Goal: Task Accomplishment & Management: Manage account settings

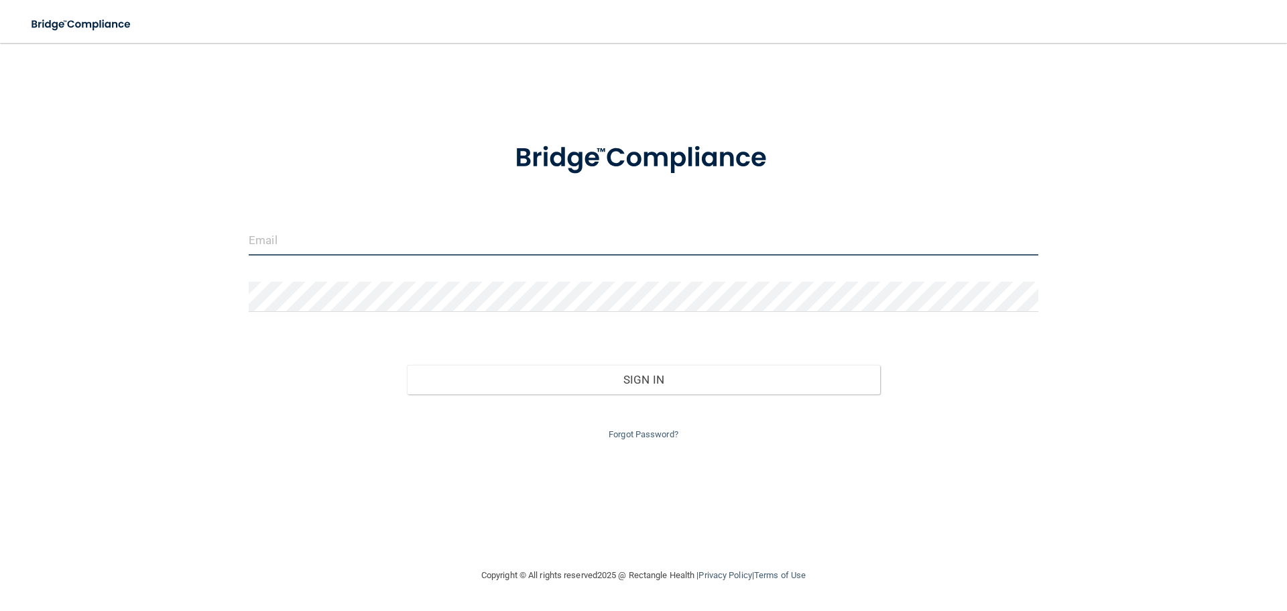
type input "[EMAIL_ADDRESS][DOMAIN_NAME]"
click at [611, 241] on input "[EMAIL_ADDRESS][DOMAIN_NAME]" at bounding box center [644, 240] width 790 height 30
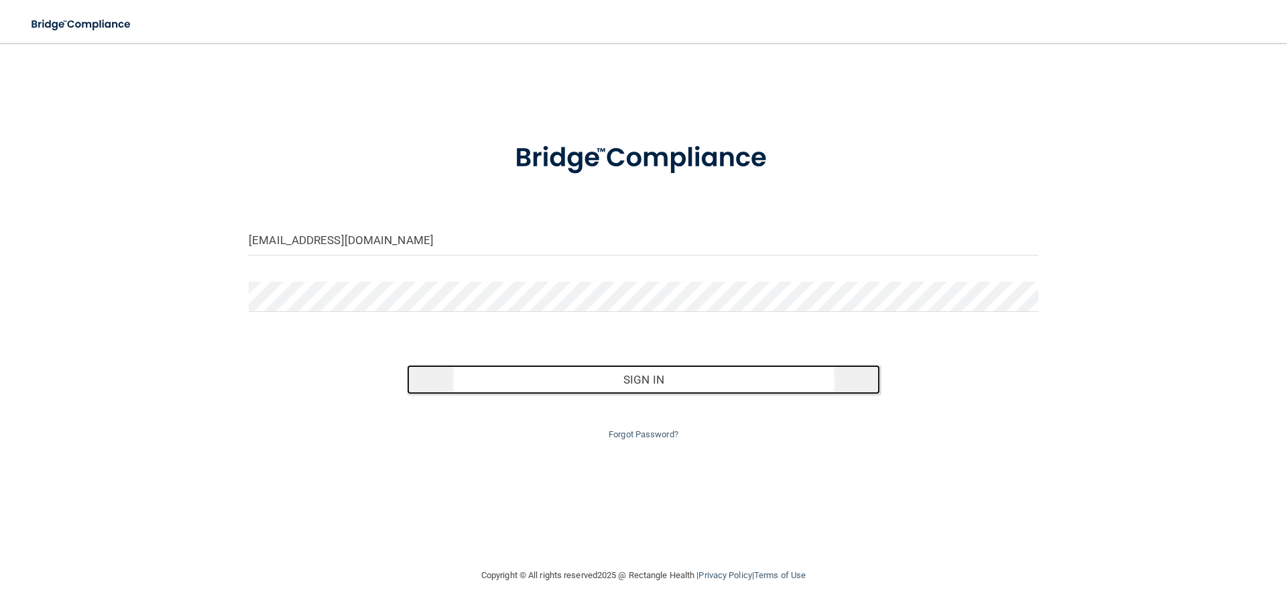
click at [571, 373] on button "Sign In" at bounding box center [644, 379] width 474 height 29
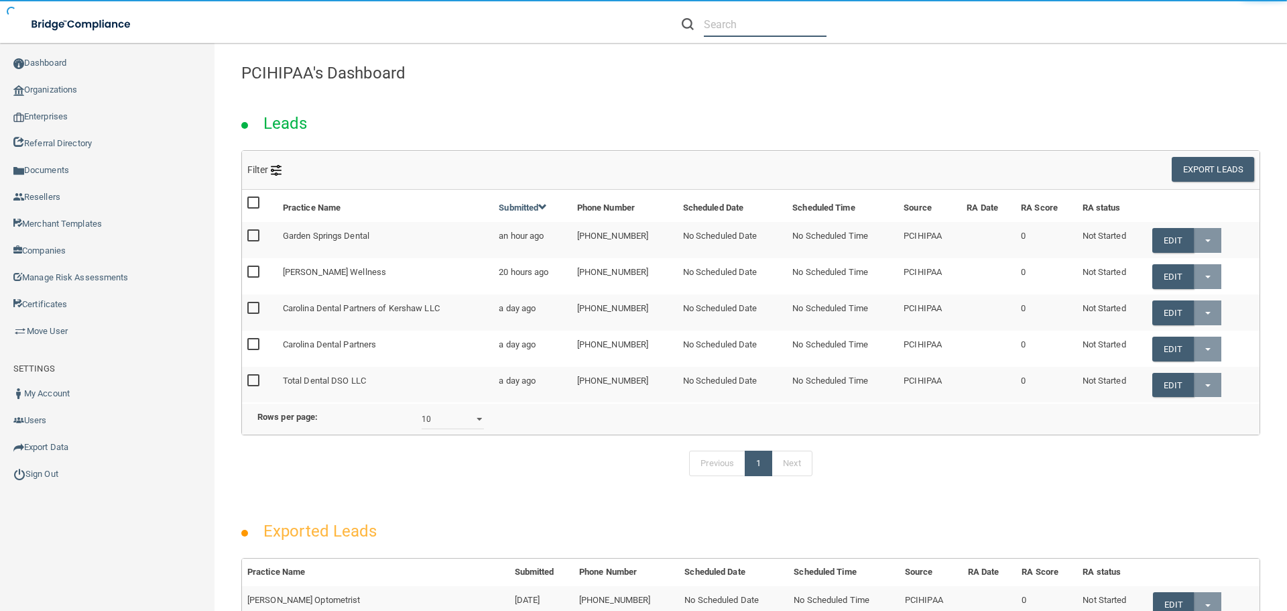
click at [730, 21] on input "text" at bounding box center [765, 24] width 123 height 25
paste input "[PERSON_NAME][EMAIL_ADDRESS][DOMAIN_NAME]"
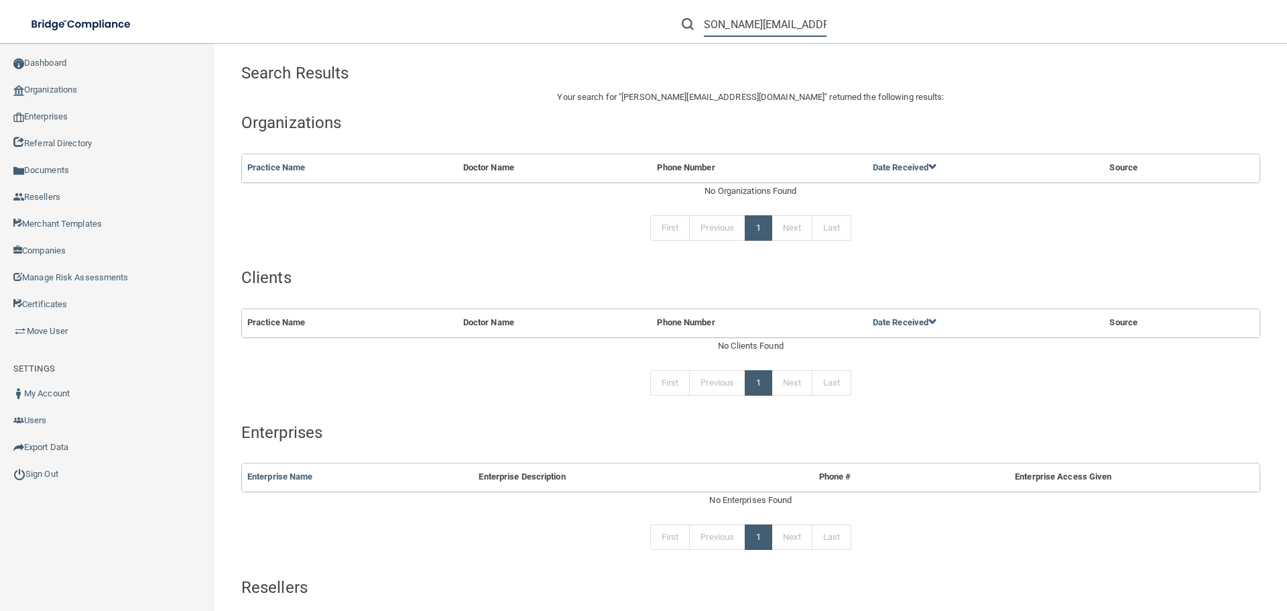
drag, startPoint x: 771, startPoint y: 28, endPoint x: 1136, endPoint y: 50, distance: 365.2
click at [1132, 50] on div "Toggle navigation [PERSON_NAME][EMAIL_ADDRESS][DOMAIN_NAME] Manage My Enterpris…" at bounding box center [750, 327] width 1072 height 568
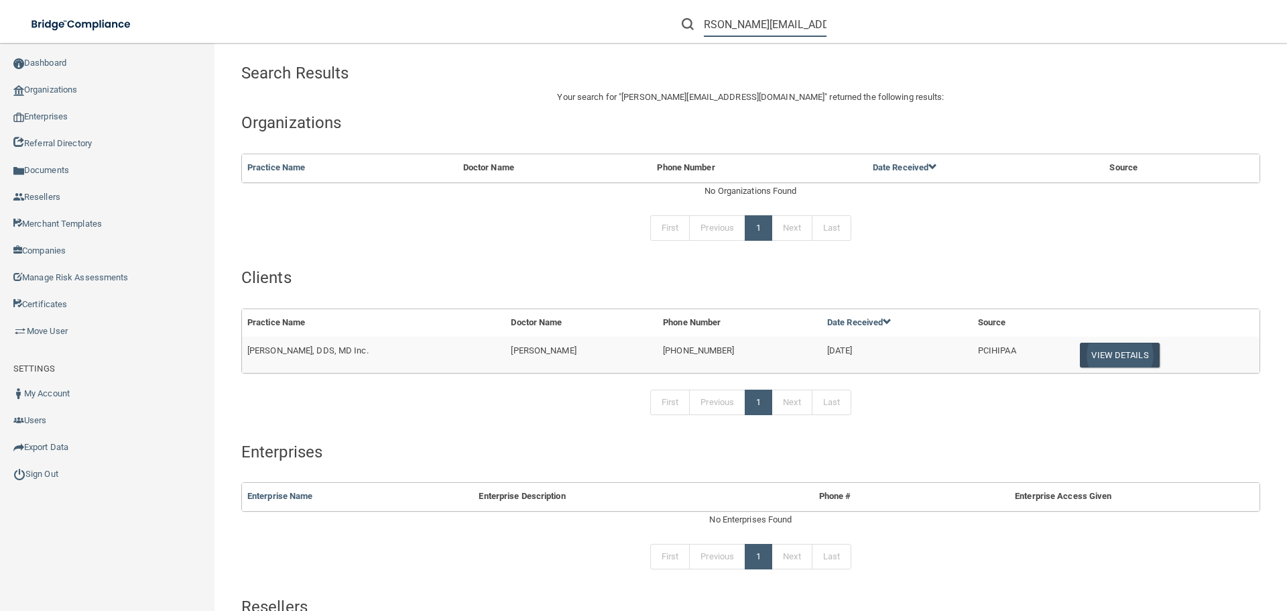
type input "[PERSON_NAME][EMAIL_ADDRESS][DOMAIN_NAME]"
click at [1080, 353] on button "View Details" at bounding box center [1119, 354] width 79 height 25
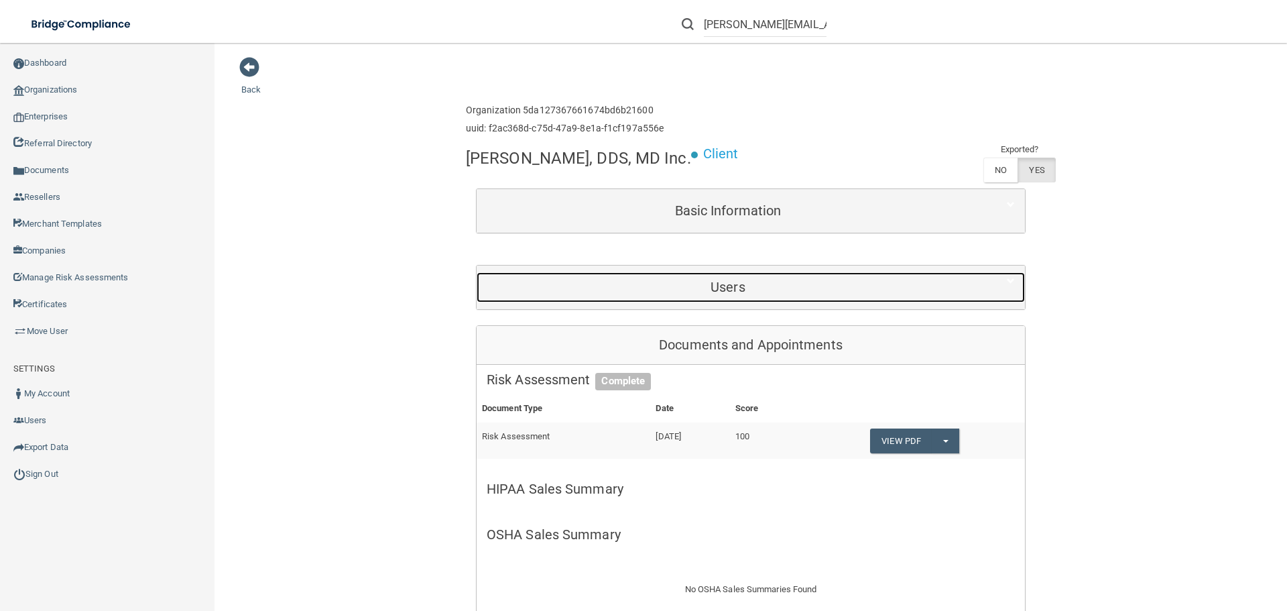
click at [667, 288] on h5 "Users" at bounding box center [728, 286] width 483 height 15
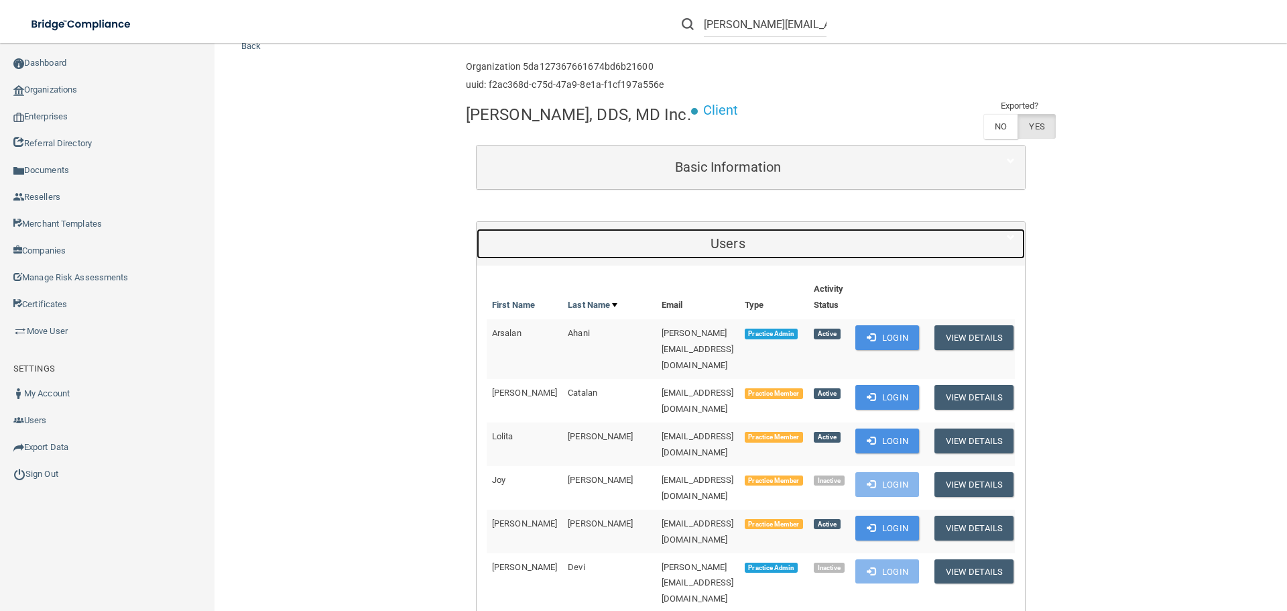
scroll to position [67, 0]
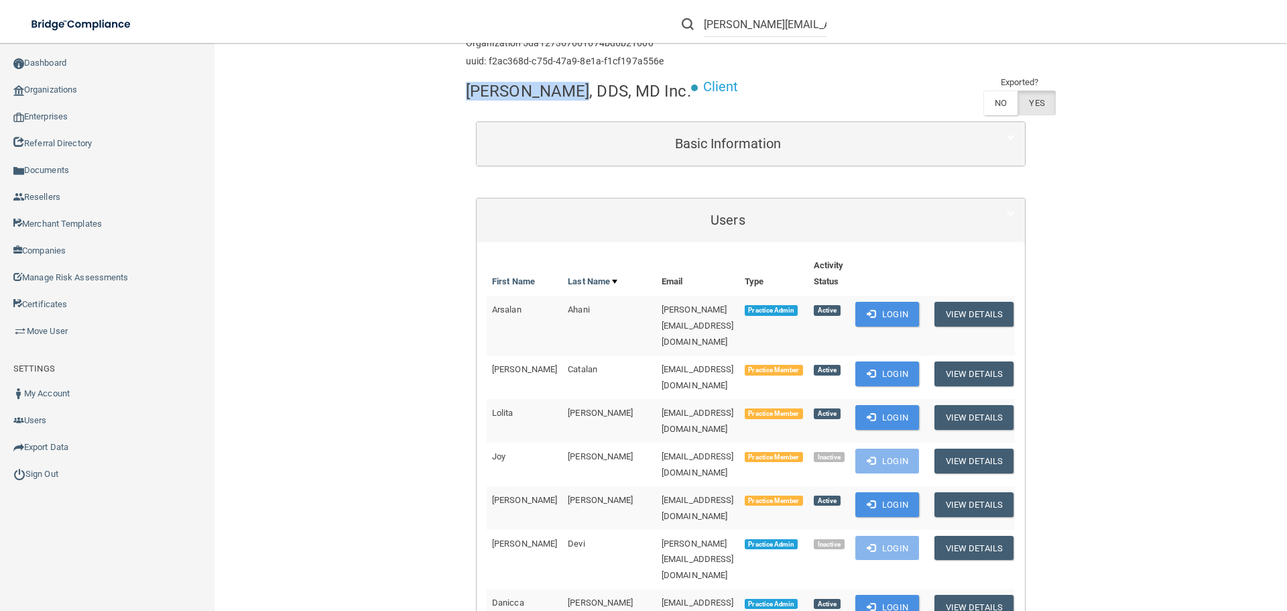
drag, startPoint x: 456, startPoint y: 88, endPoint x: 560, endPoint y: 106, distance: 104.7
click at [879, 306] on button "Login" at bounding box center [887, 314] width 64 height 25
click at [507, 87] on h4 "[PERSON_NAME], DDS, MD Inc." at bounding box center [578, 90] width 225 height 17
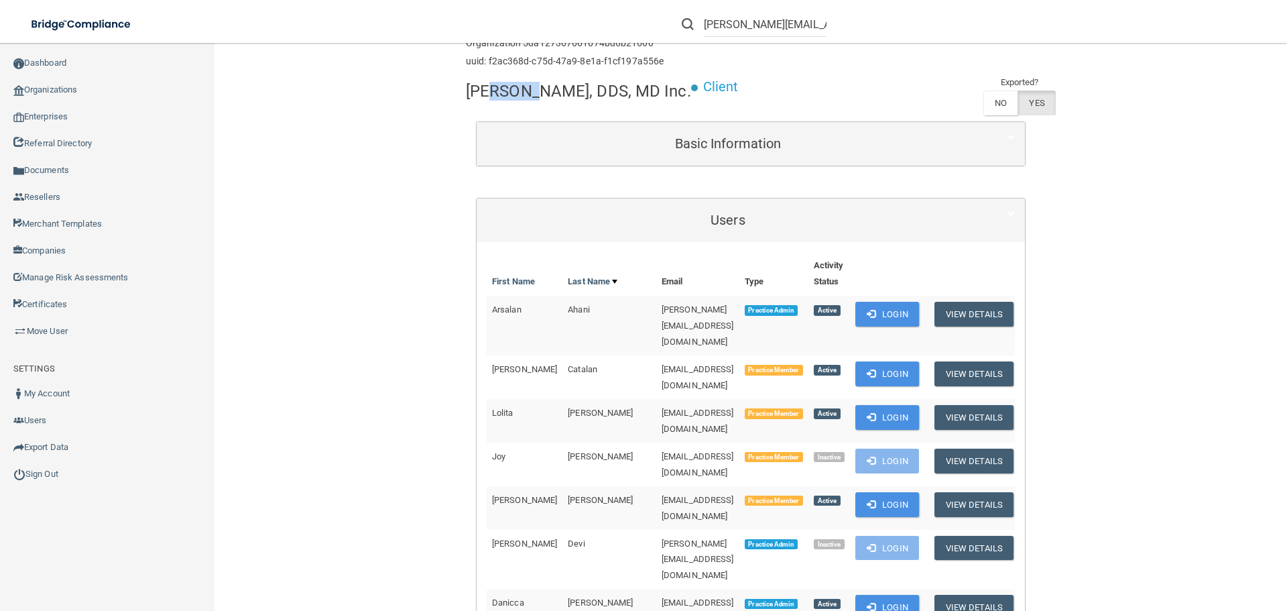
click at [507, 87] on h4 "[PERSON_NAME], DDS, MD Inc." at bounding box center [578, 90] width 225 height 17
copy div "[PERSON_NAME], DDS, MD Inc."
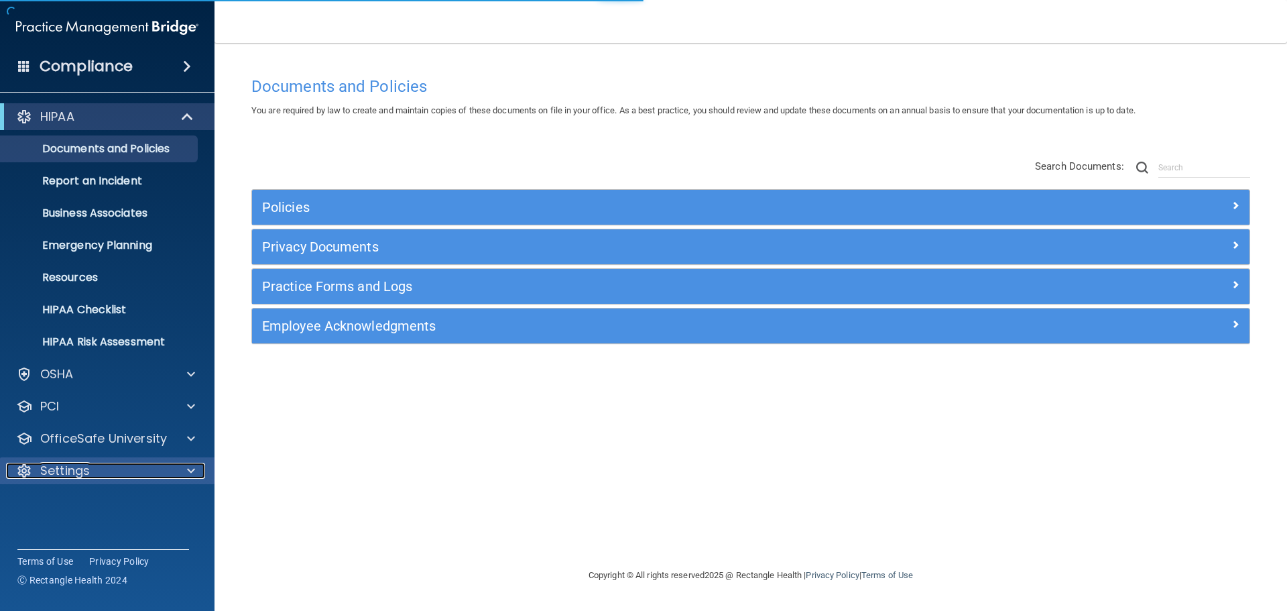
click at [124, 477] on div "Settings" at bounding box center [89, 470] width 166 height 16
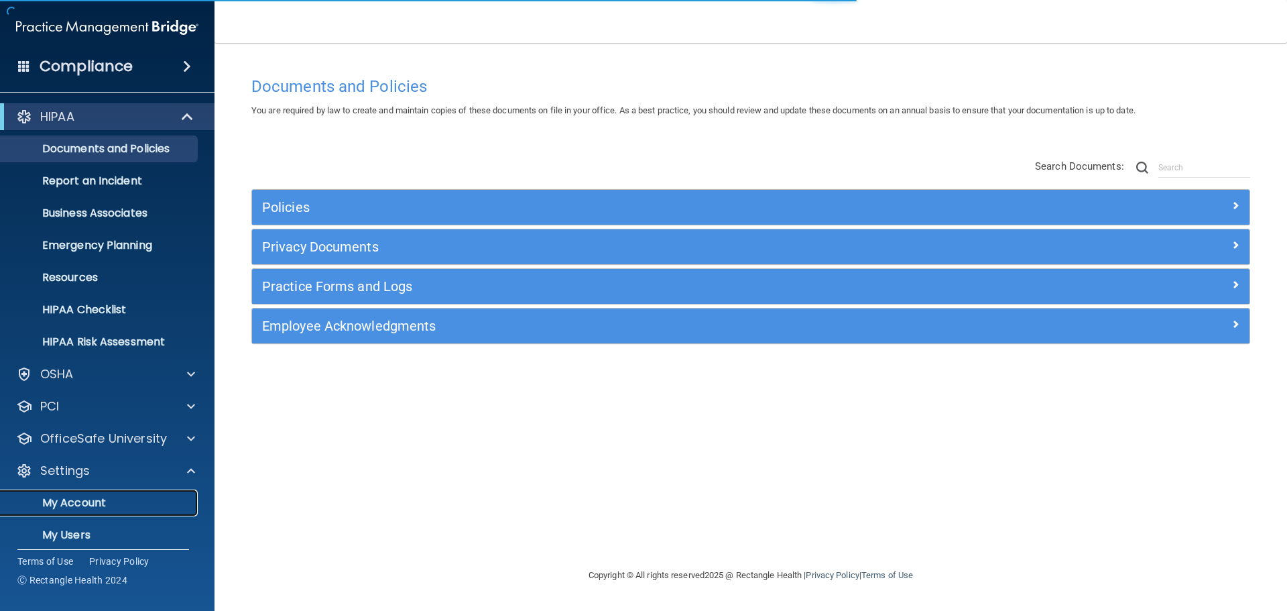
click at [97, 513] on link "My Account" at bounding box center [92, 502] width 211 height 27
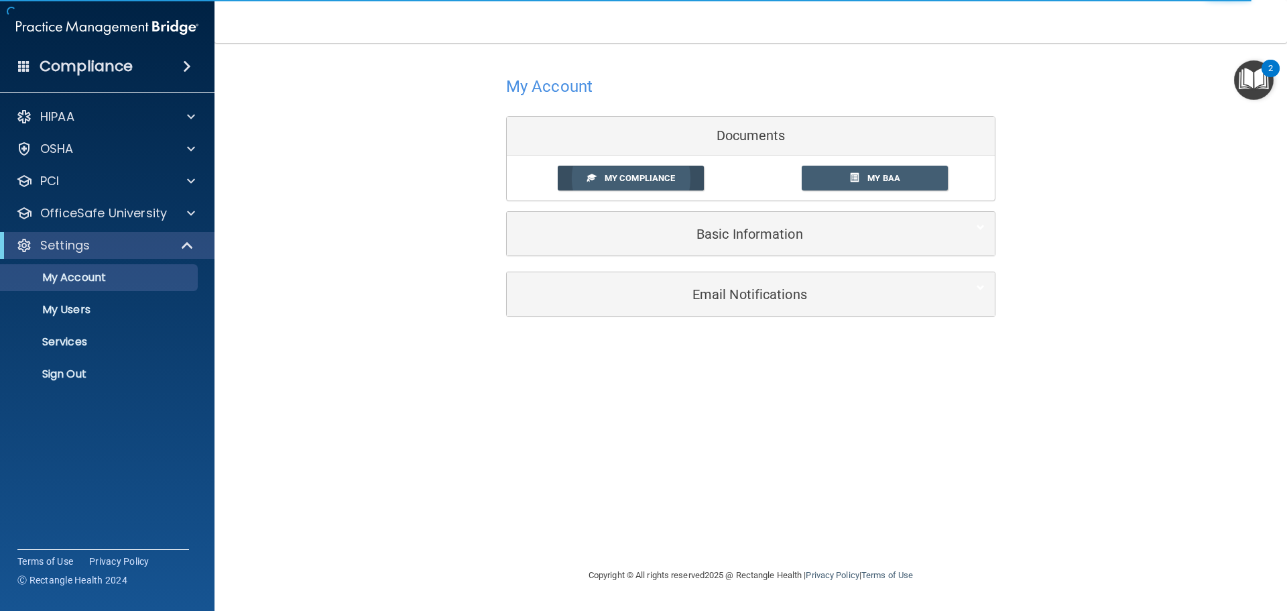
drag, startPoint x: 681, startPoint y: 181, endPoint x: 679, endPoint y: 170, distance: 11.6
click at [681, 180] on link "My Compliance" at bounding box center [631, 178] width 147 height 25
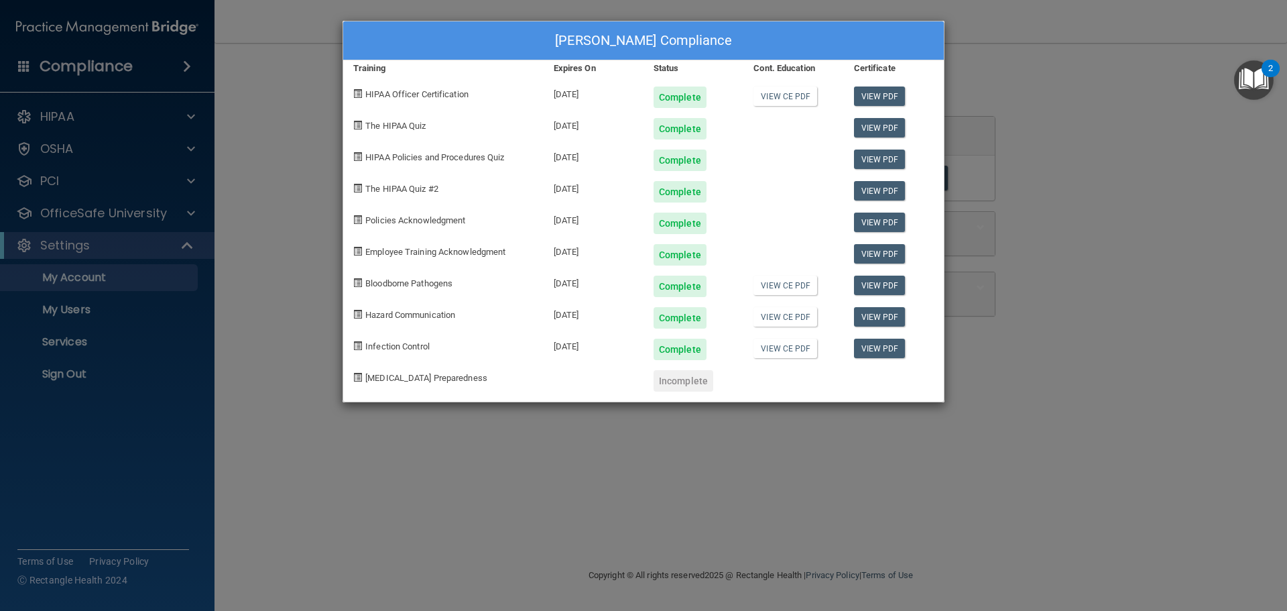
click at [1063, 143] on div "Arsalan Ahani's Compliance Training Expires On Status Cont. Education Certifica…" at bounding box center [643, 305] width 1287 height 611
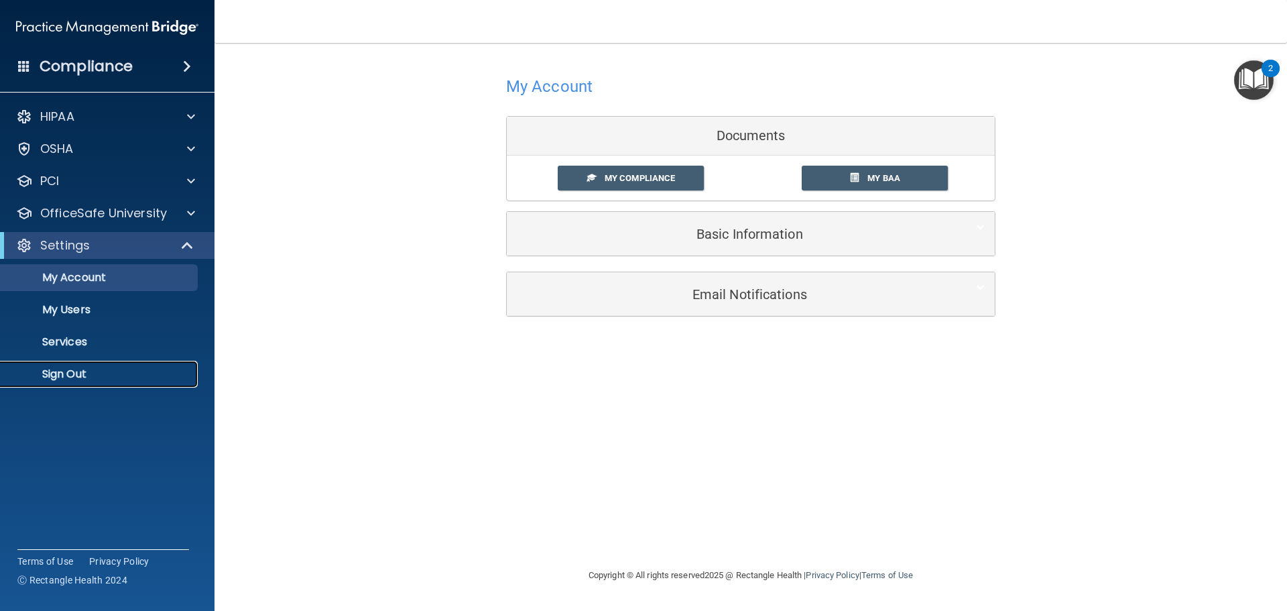
click at [82, 367] on p "Sign Out" at bounding box center [100, 373] width 183 height 13
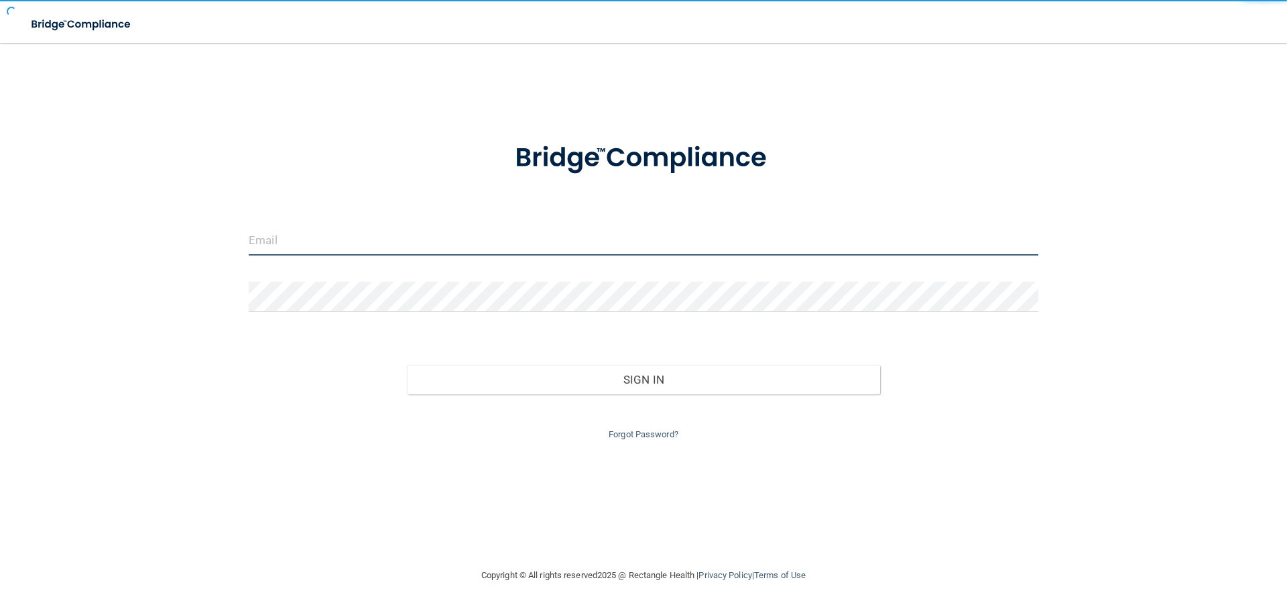
type input "[EMAIL_ADDRESS][DOMAIN_NAME]"
